Goal: Use online tool/utility: Use online tool/utility

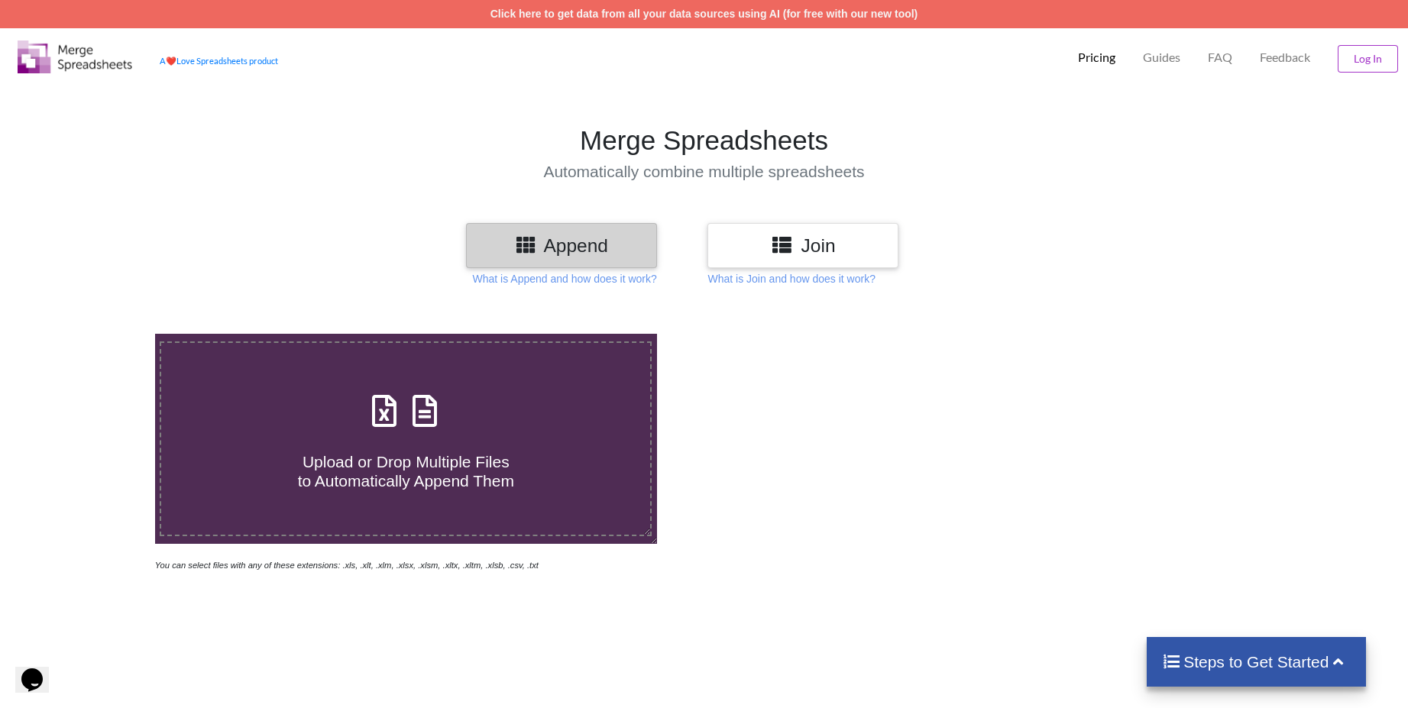
click at [821, 248] on h3 "Join" at bounding box center [803, 246] width 168 height 22
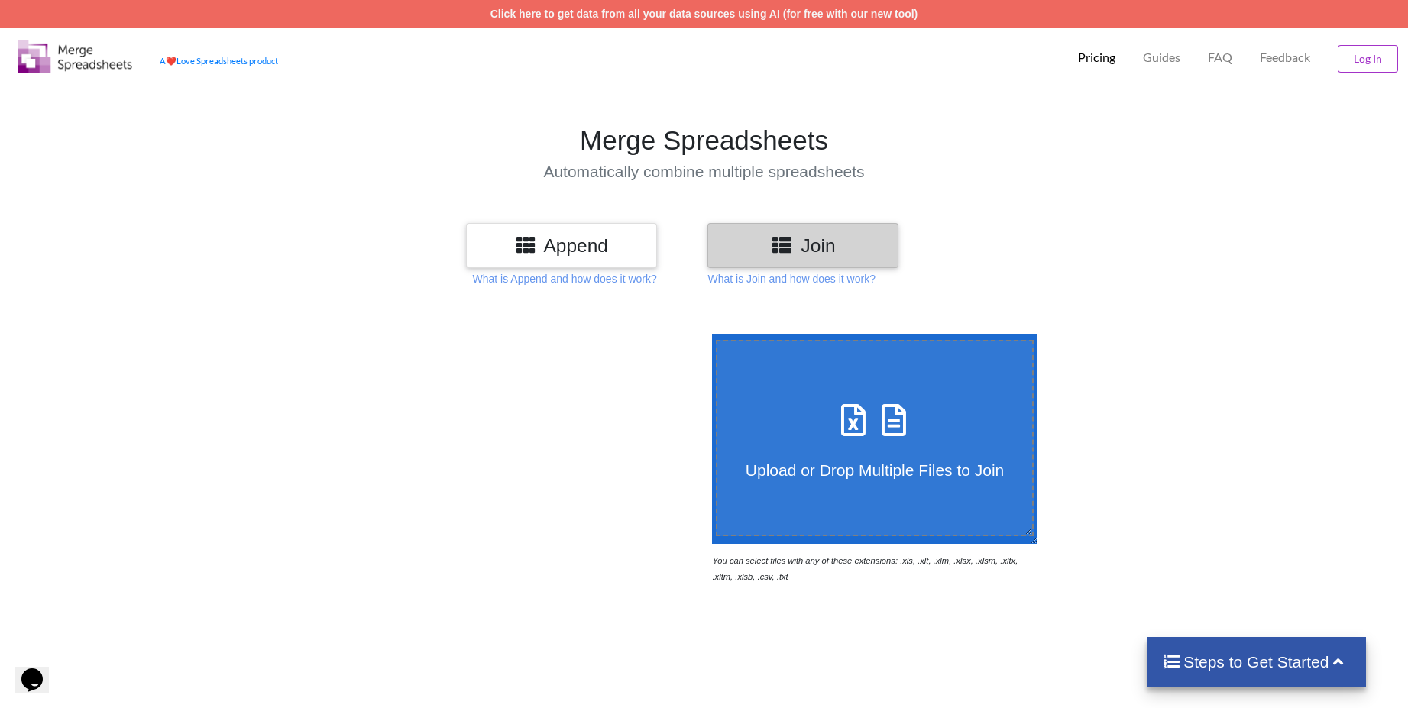
click at [874, 473] on span "Upload or Drop Multiple Files to Join" at bounding box center [875, 471] width 258 height 18
click at [708, 334] on input "Upload or Drop Multiple Files to Join" at bounding box center [708, 334] width 0 height 0
type input "C:\fakepath\MA6-3.csv"
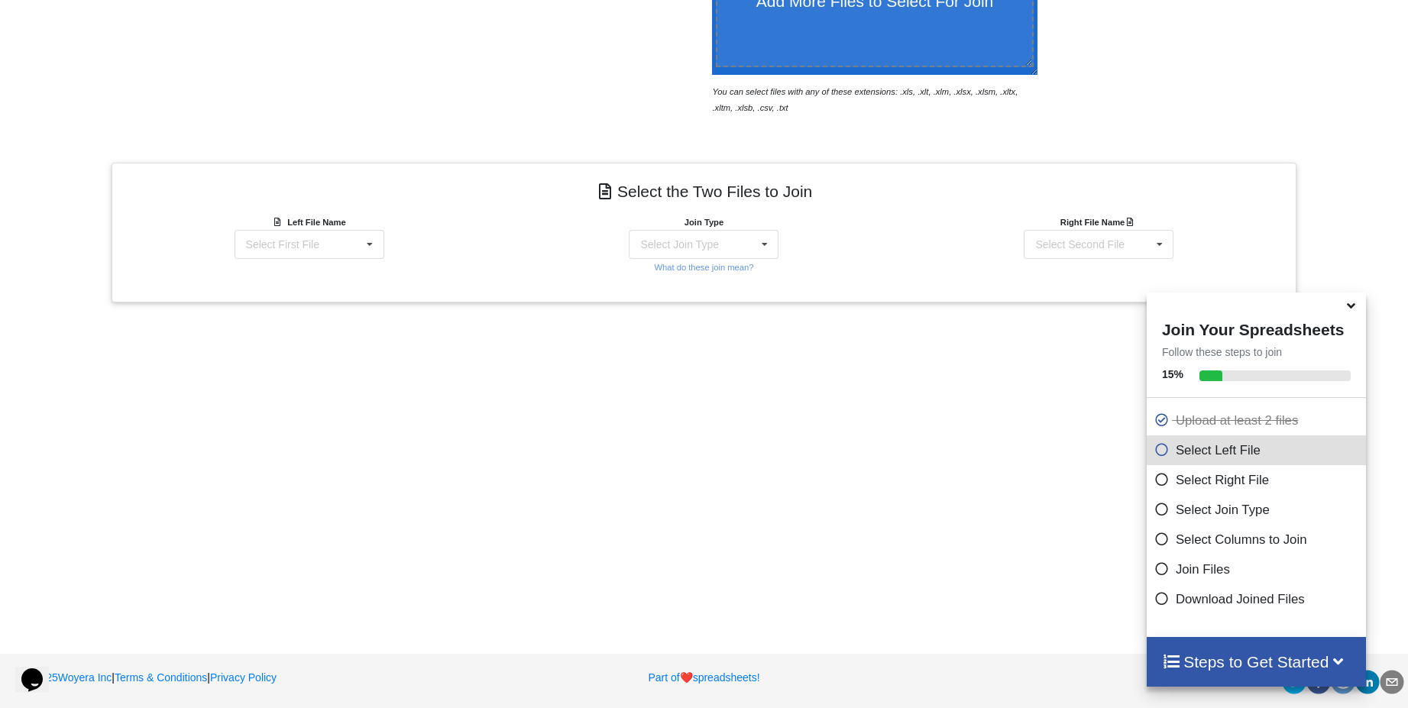
scroll to position [471, 0]
click at [361, 242] on icon at bounding box center [369, 242] width 23 height 28
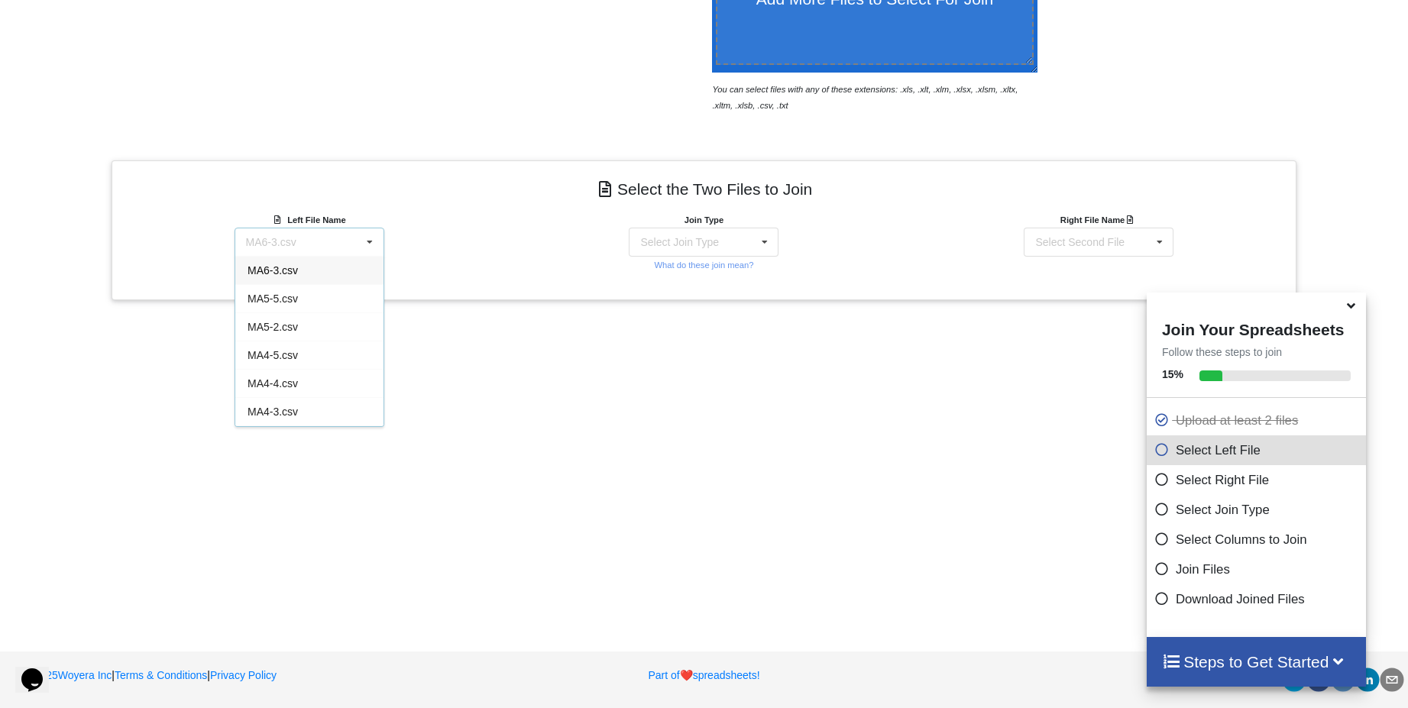
click at [289, 239] on div "MA6-3.csv" at bounding box center [271, 242] width 50 height 11
click at [289, 239] on div "Select First File" at bounding box center [282, 242] width 73 height 11
click at [299, 418] on div "MA4-2.csv" at bounding box center [309, 421] width 148 height 28
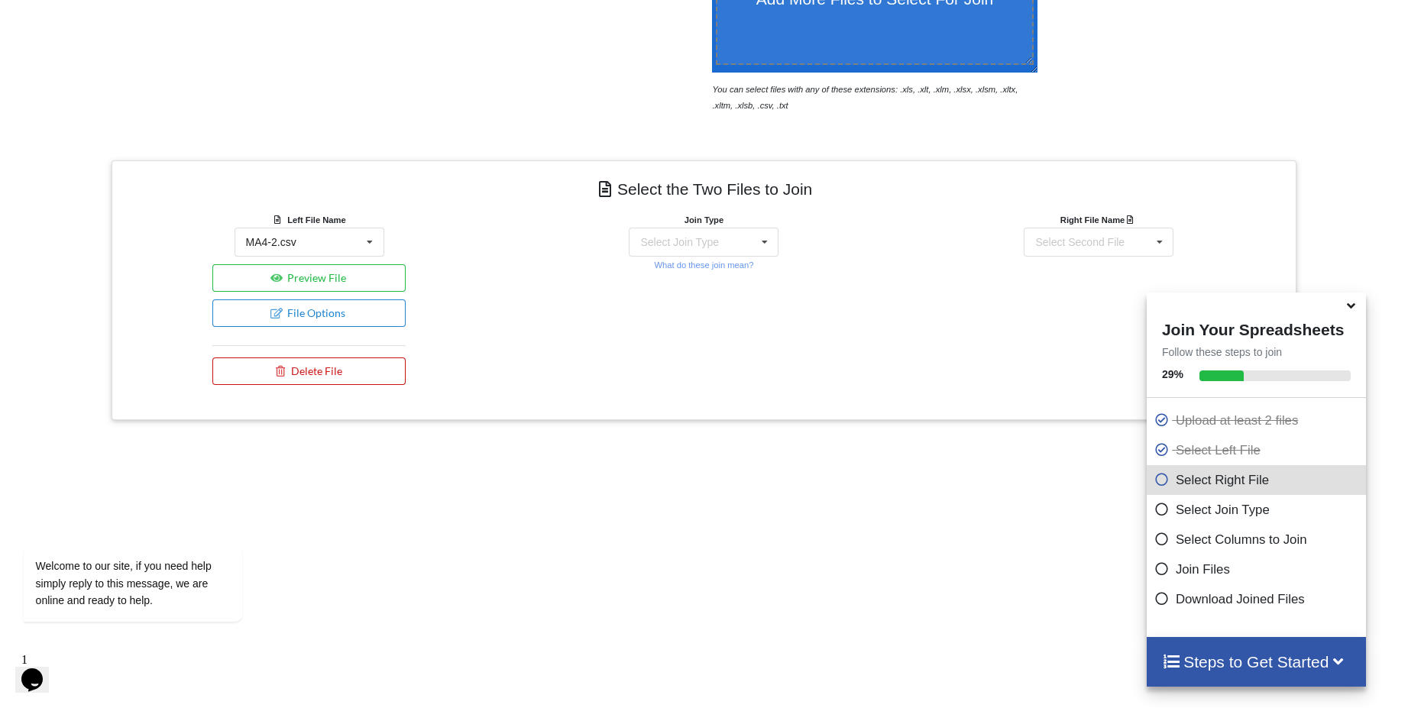
click at [354, 371] on button "Delete File" at bounding box center [308, 372] width 193 height 28
click at [321, 333] on button "Delete File" at bounding box center [308, 327] width 83 height 28
